Goal: Transaction & Acquisition: Download file/media

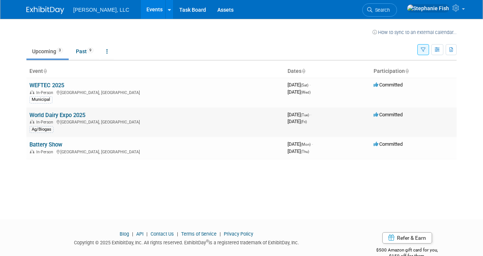
click at [47, 115] on link "World Dairy Expo 2025" at bounding box center [57, 115] width 56 height 7
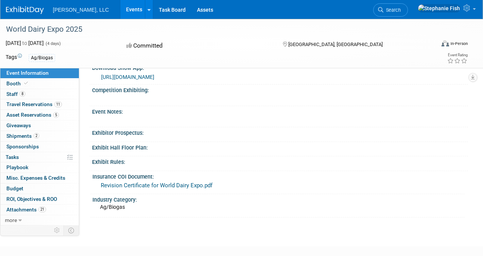
scroll to position [281, 0]
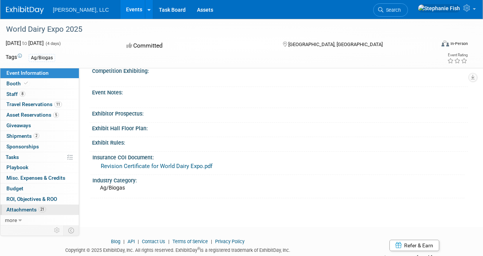
click at [25, 208] on span "Attachments 21" at bounding box center [26, 209] width 40 height 6
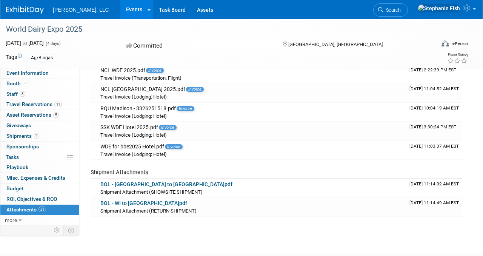
scroll to position [366, 0]
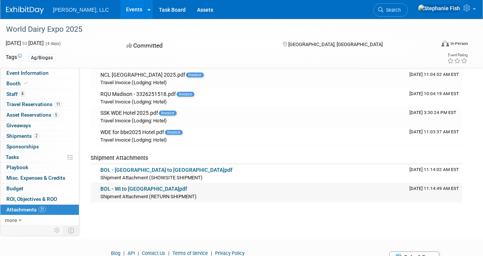
click at [119, 189] on link "BOL - WI to [GEOGRAPHIC_DATA]pdf" at bounding box center [143, 189] width 87 height 6
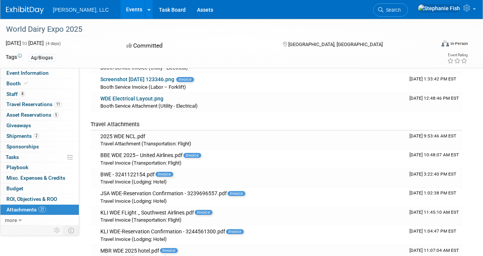
scroll to position [156, 0]
